Goal: Task Accomplishment & Management: Manage account settings

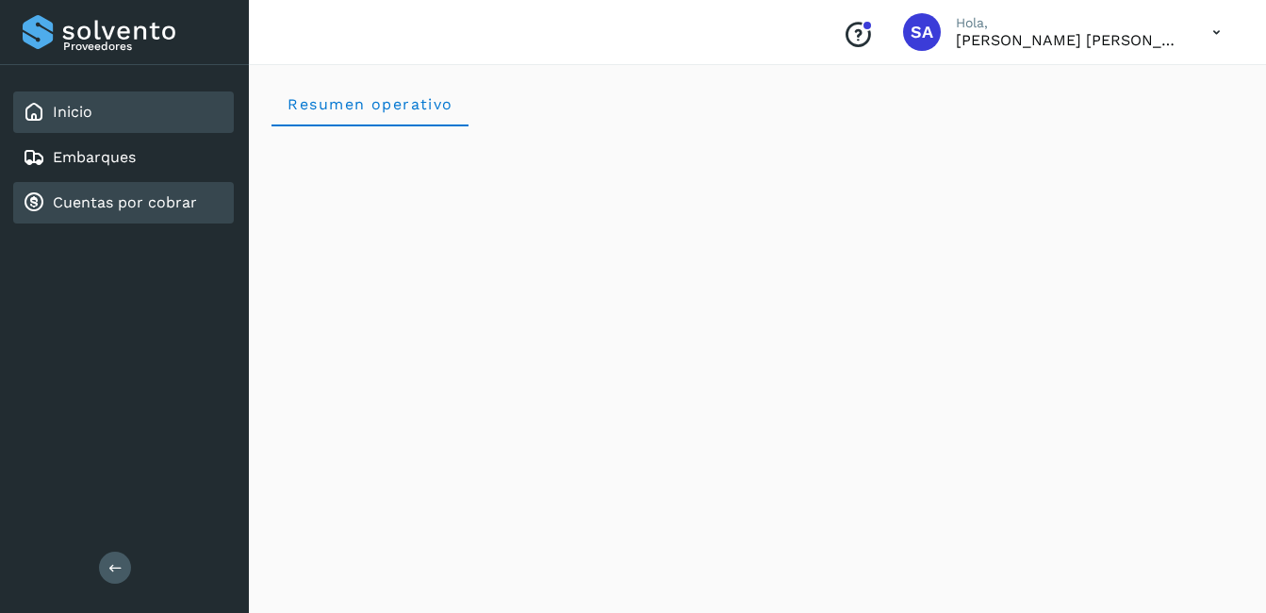
click at [131, 204] on link "Cuentas por cobrar" at bounding box center [125, 202] width 144 height 18
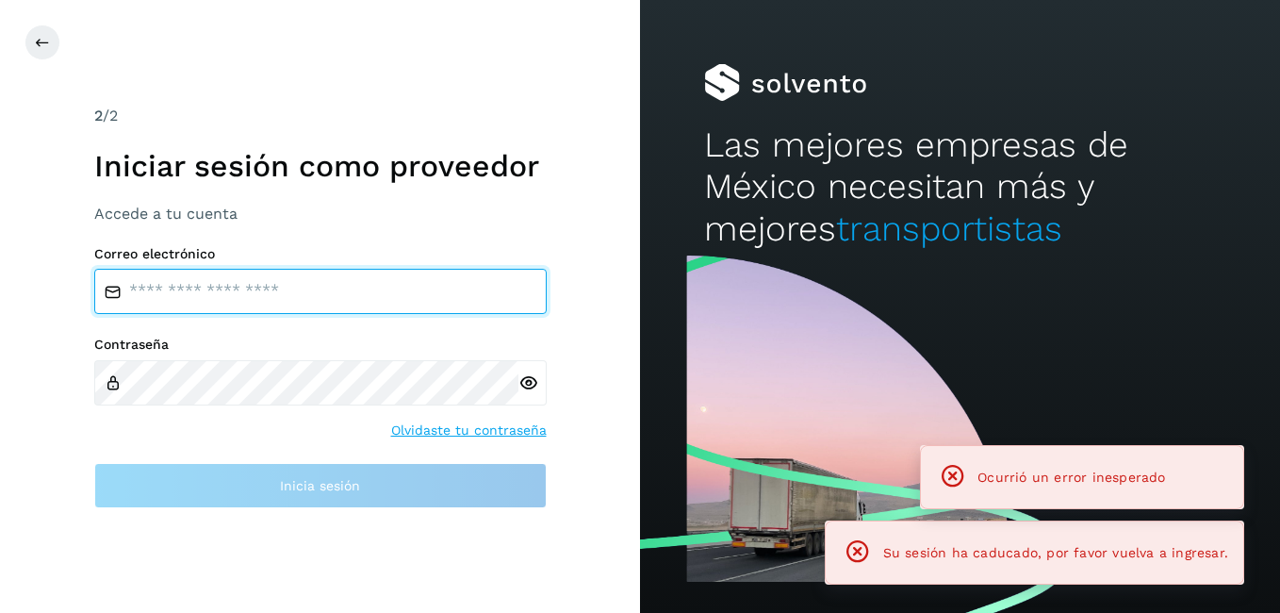
type input "**********"
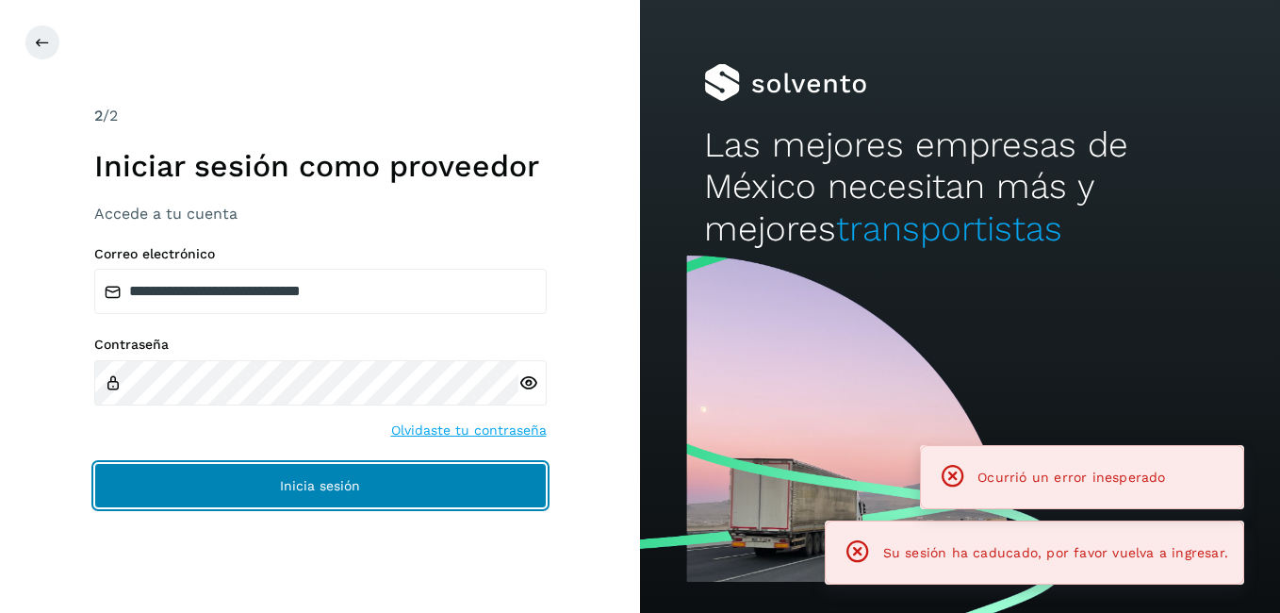
click at [403, 481] on button "Inicia sesión" at bounding box center [320, 485] width 453 height 45
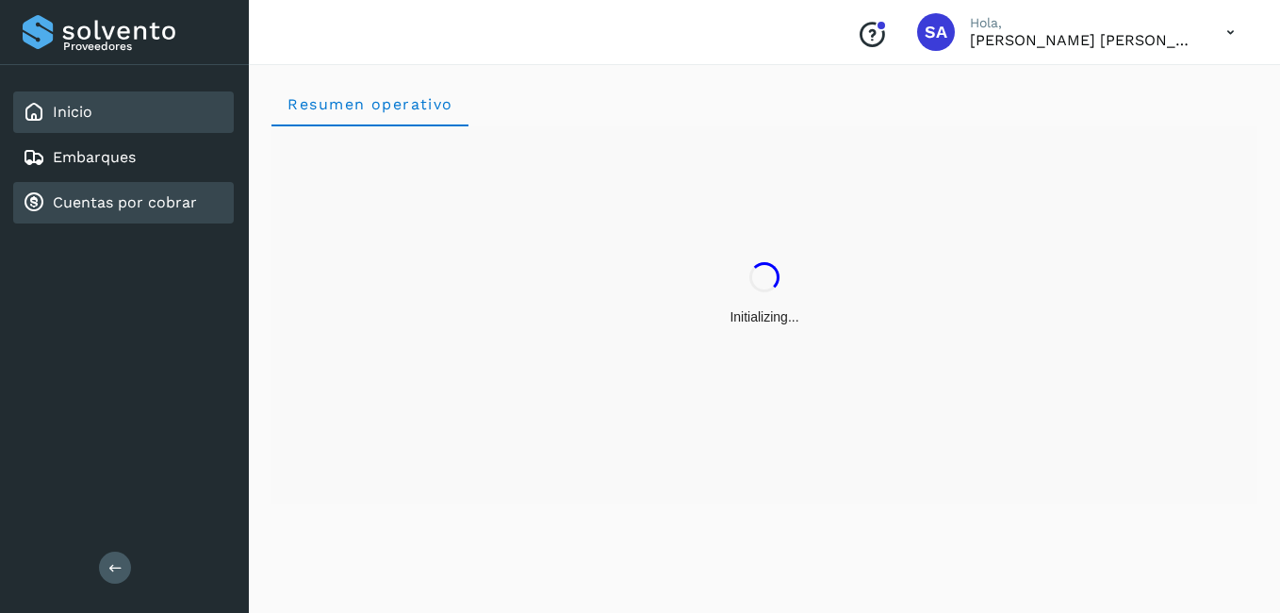
click at [137, 201] on link "Cuentas por cobrar" at bounding box center [125, 202] width 144 height 18
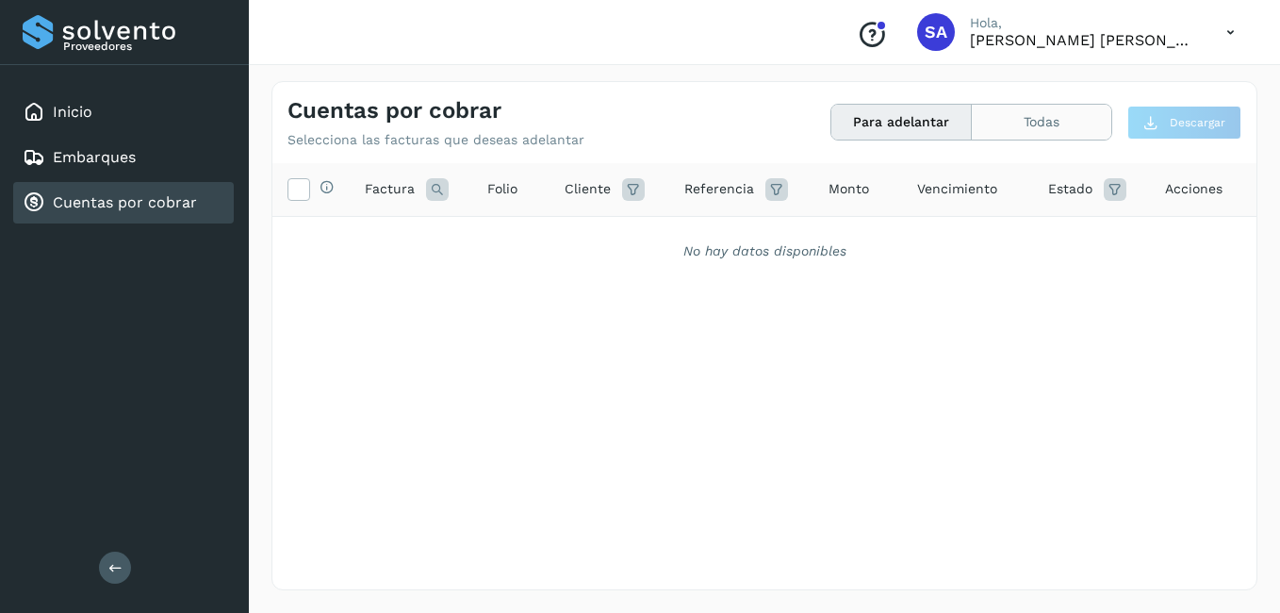
click at [1031, 116] on button "Todas" at bounding box center [1042, 122] width 140 height 35
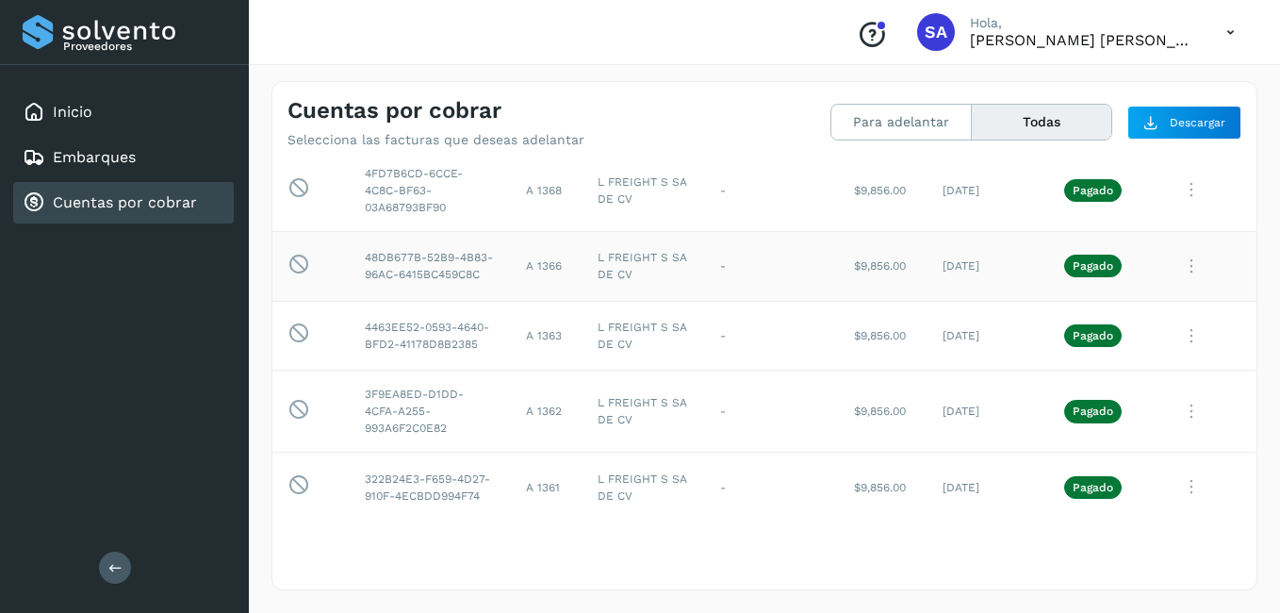
scroll to position [377, 0]
